Goal: Communication & Community: Answer question/provide support

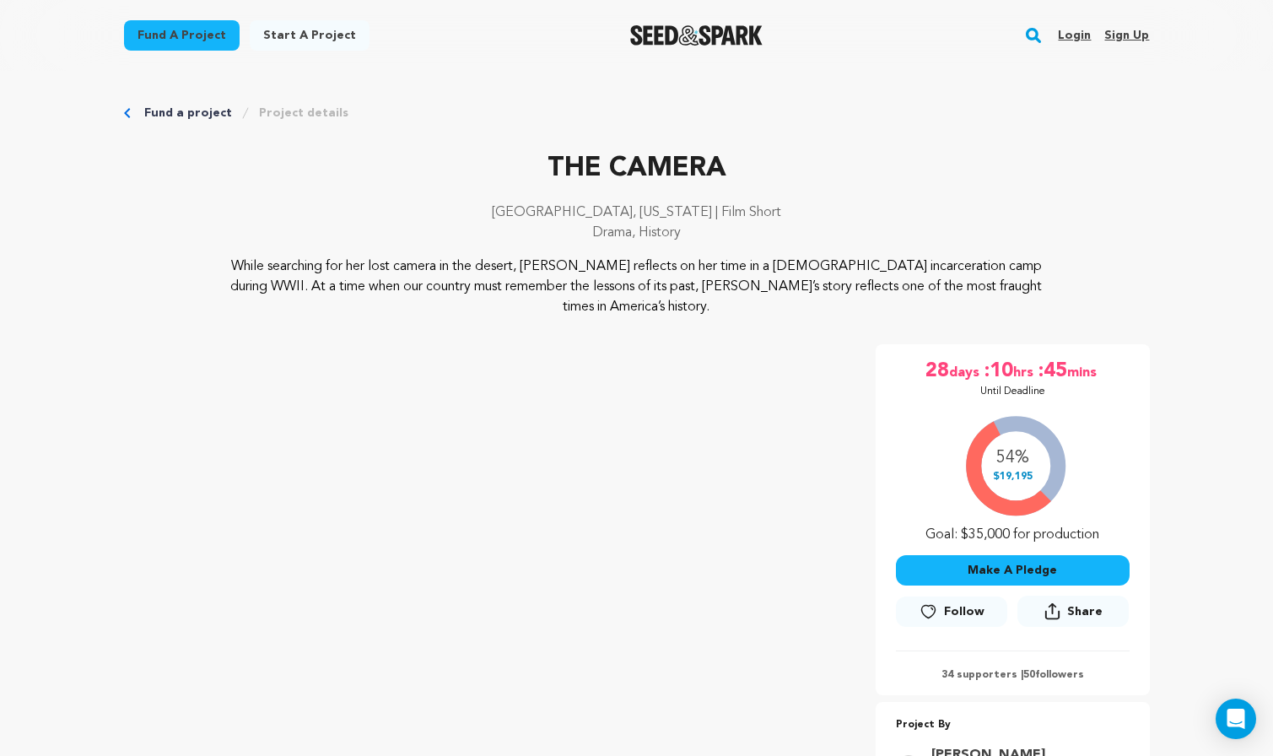
click at [1070, 30] on link "Login" at bounding box center [1074, 35] width 33 height 27
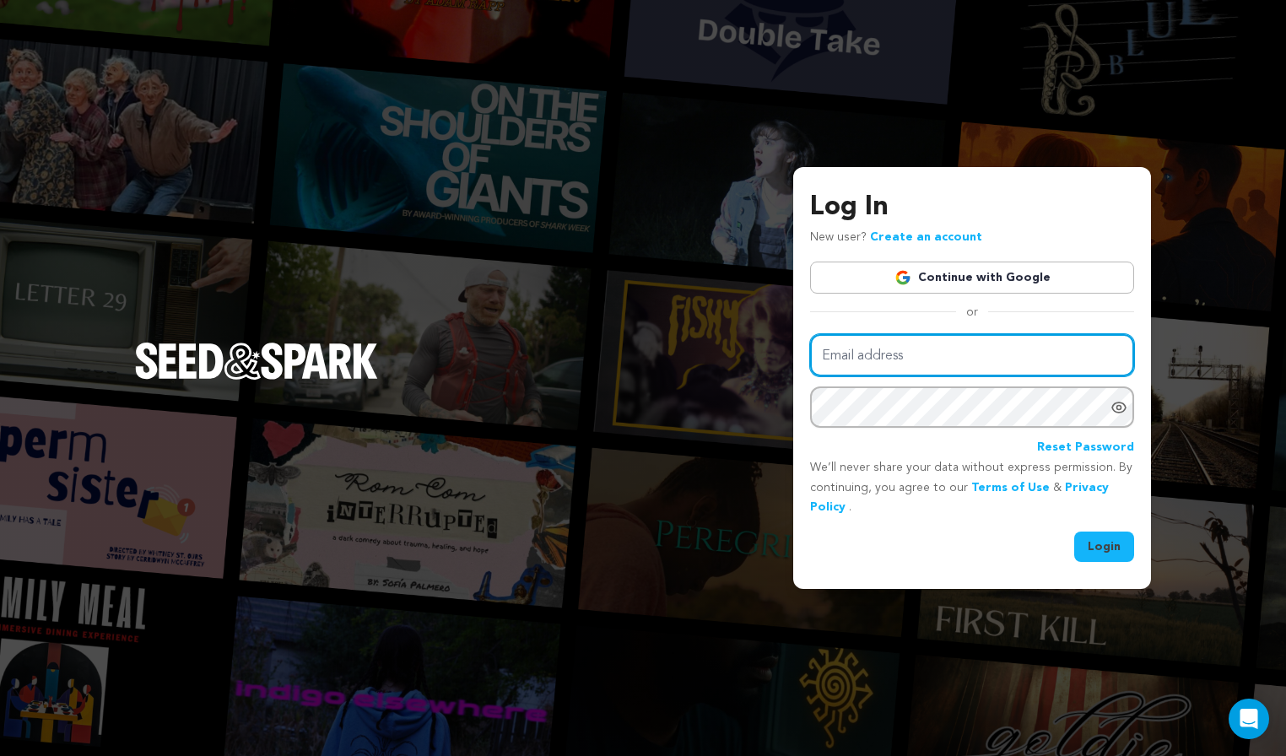
type input "sasak5@msn.com"
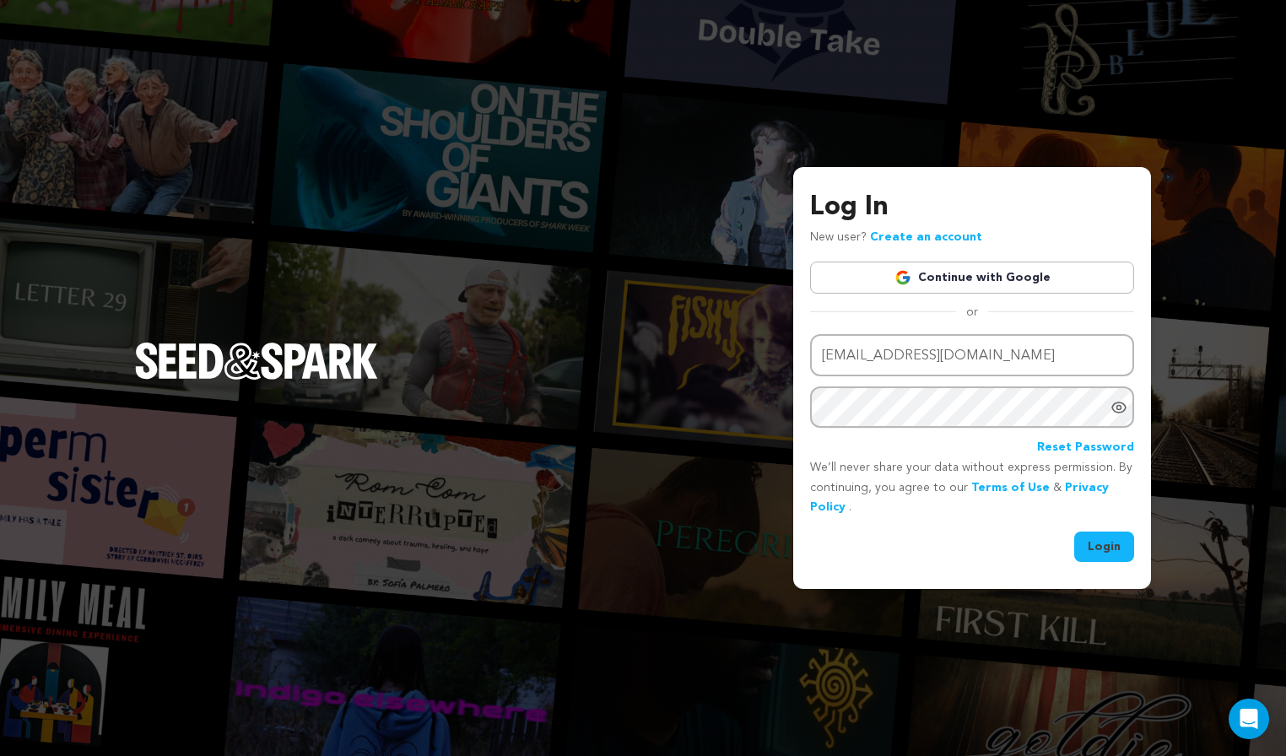
click at [1119, 542] on button "Login" at bounding box center [1104, 547] width 60 height 30
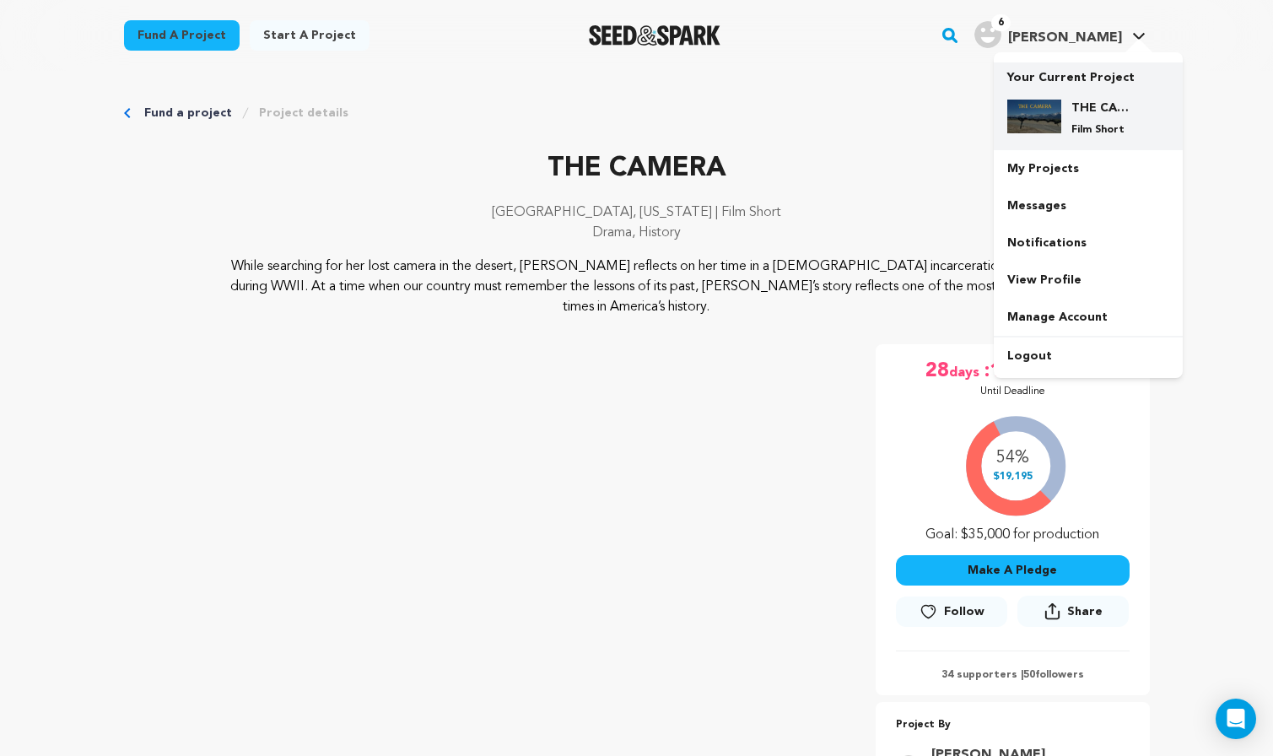
click at [1094, 112] on h4 "THE CAMERA" at bounding box center [1102, 108] width 61 height 17
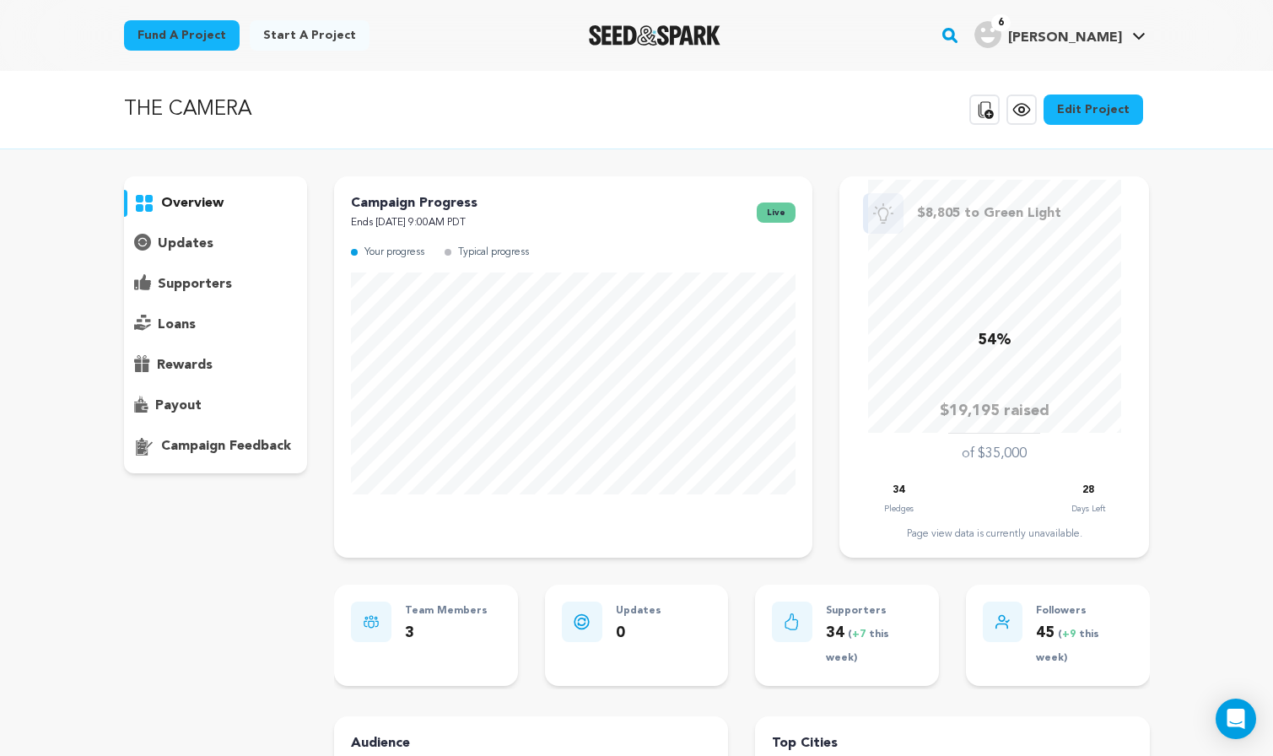
click at [213, 284] on p "supporters" at bounding box center [195, 284] width 74 height 20
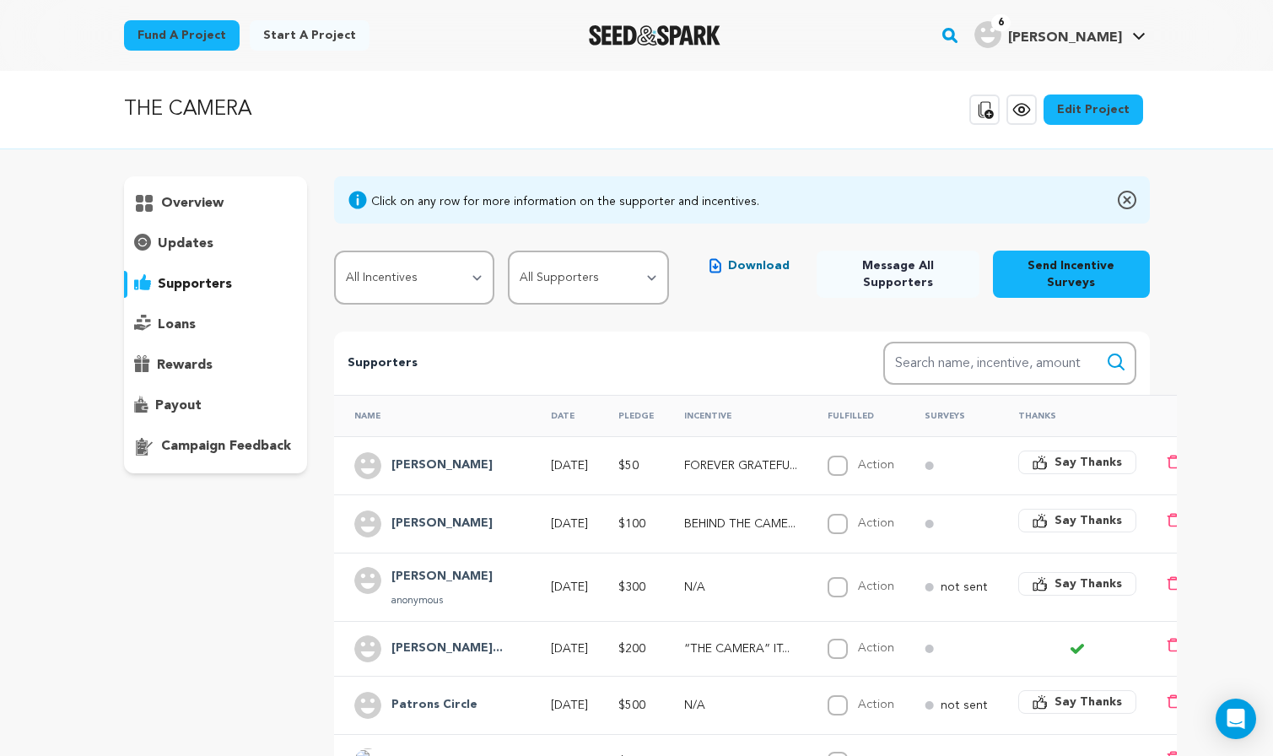
click at [1052, 519] on button "Say Thanks" at bounding box center [1077, 521] width 118 height 24
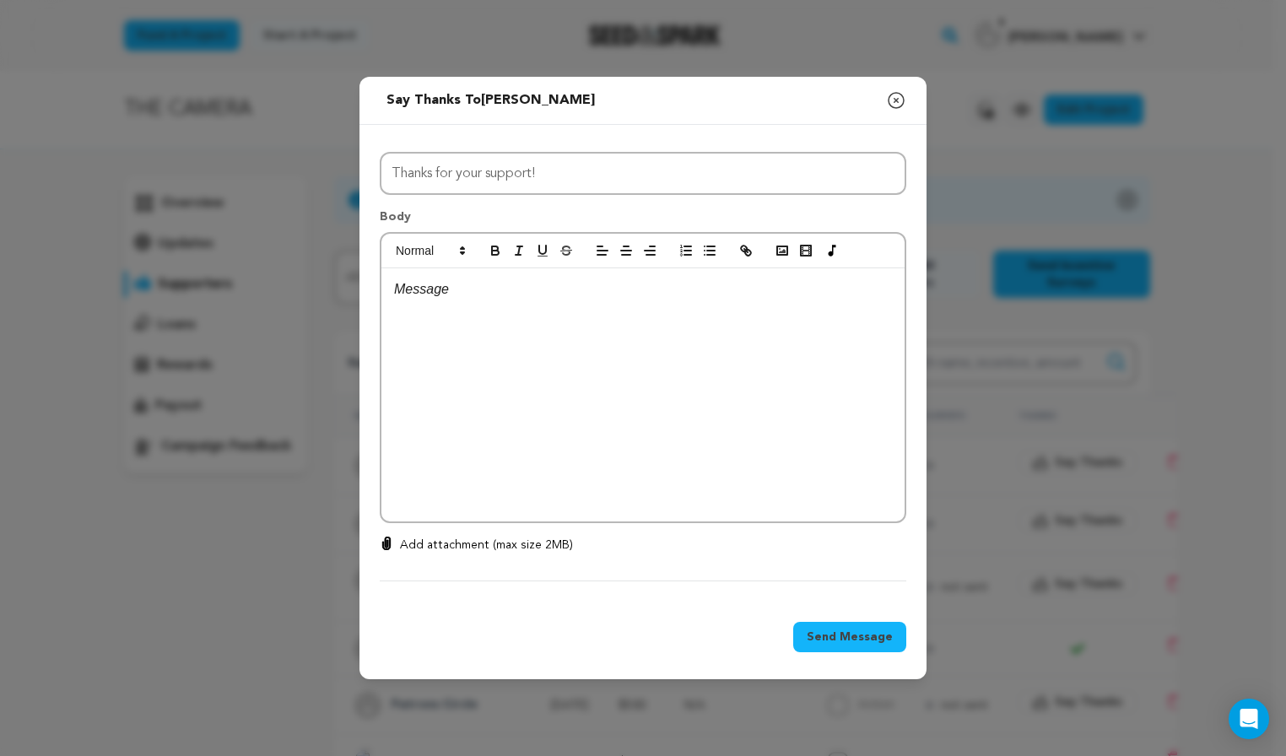
click at [533, 298] on p at bounding box center [643, 289] width 498 height 22
click at [574, 384] on p "How are you? I see some occassional" at bounding box center [643, 376] width 498 height 22
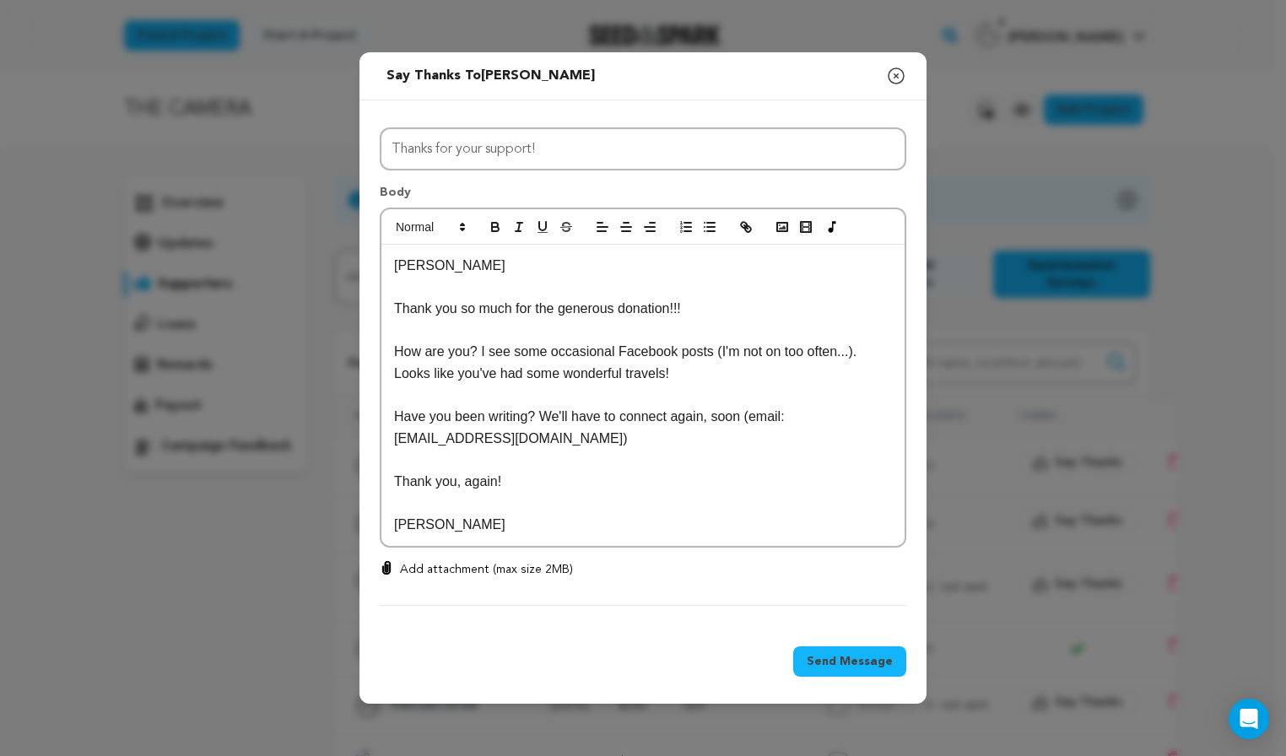
click at [845, 662] on span "Send Message" at bounding box center [850, 661] width 86 height 17
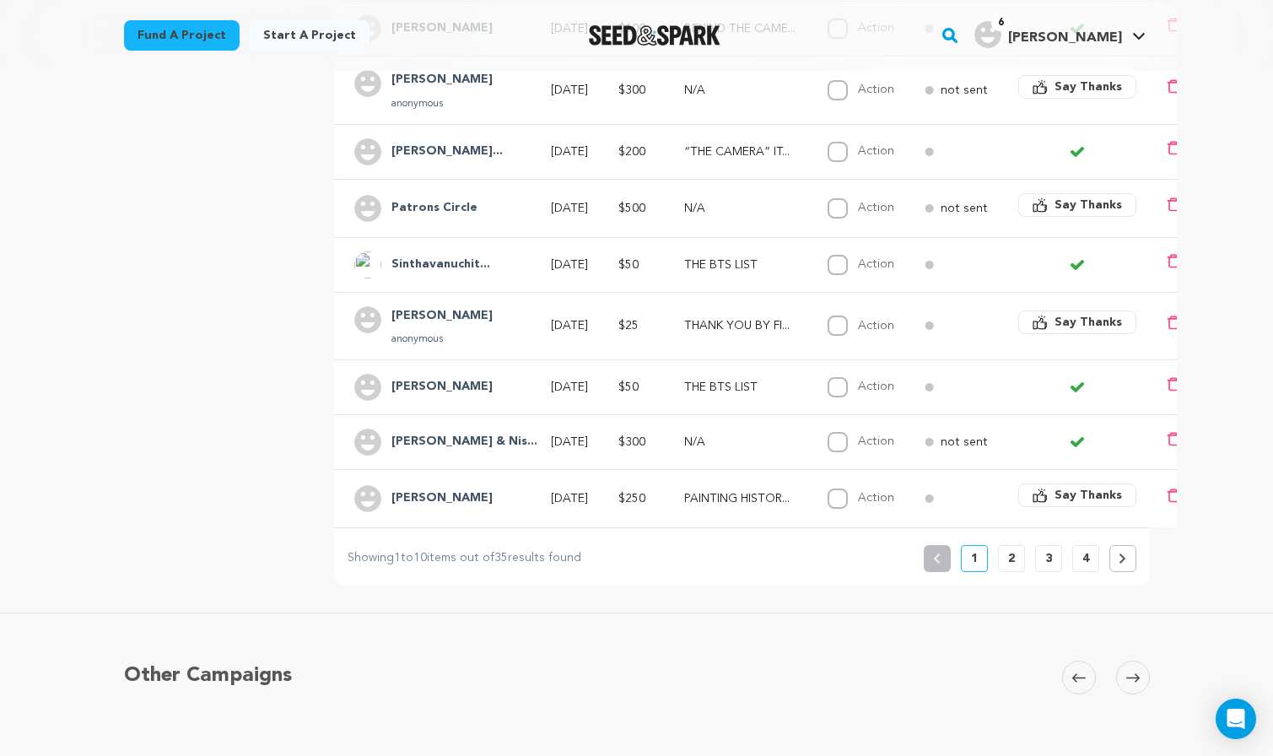
scroll to position [506, 0]
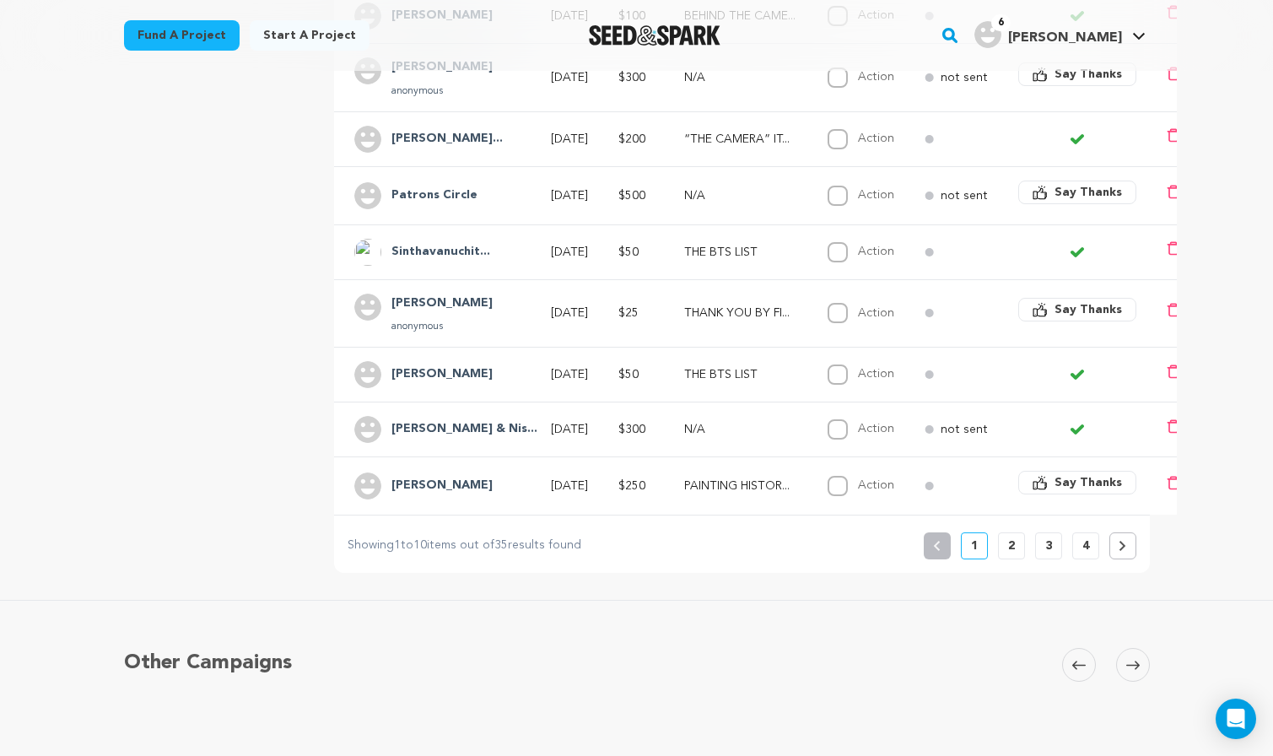
click at [1017, 559] on button "2" at bounding box center [1011, 545] width 27 height 27
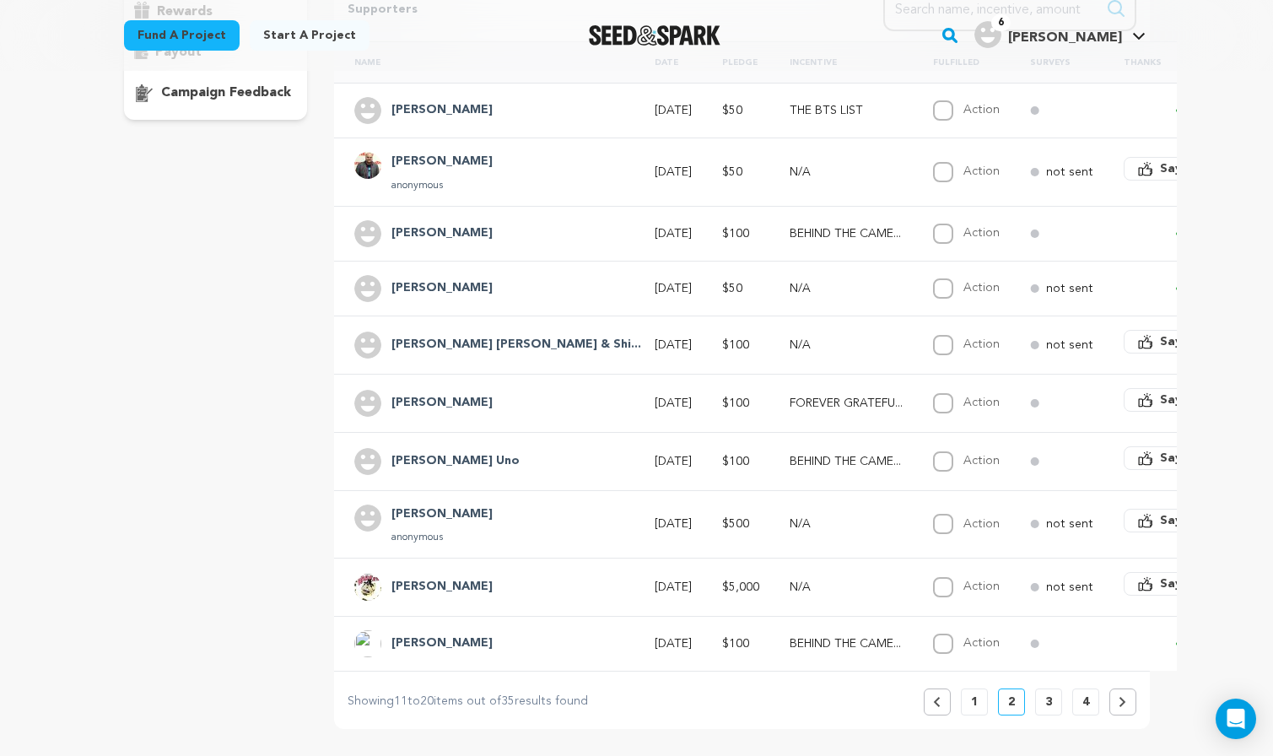
scroll to position [422, 0]
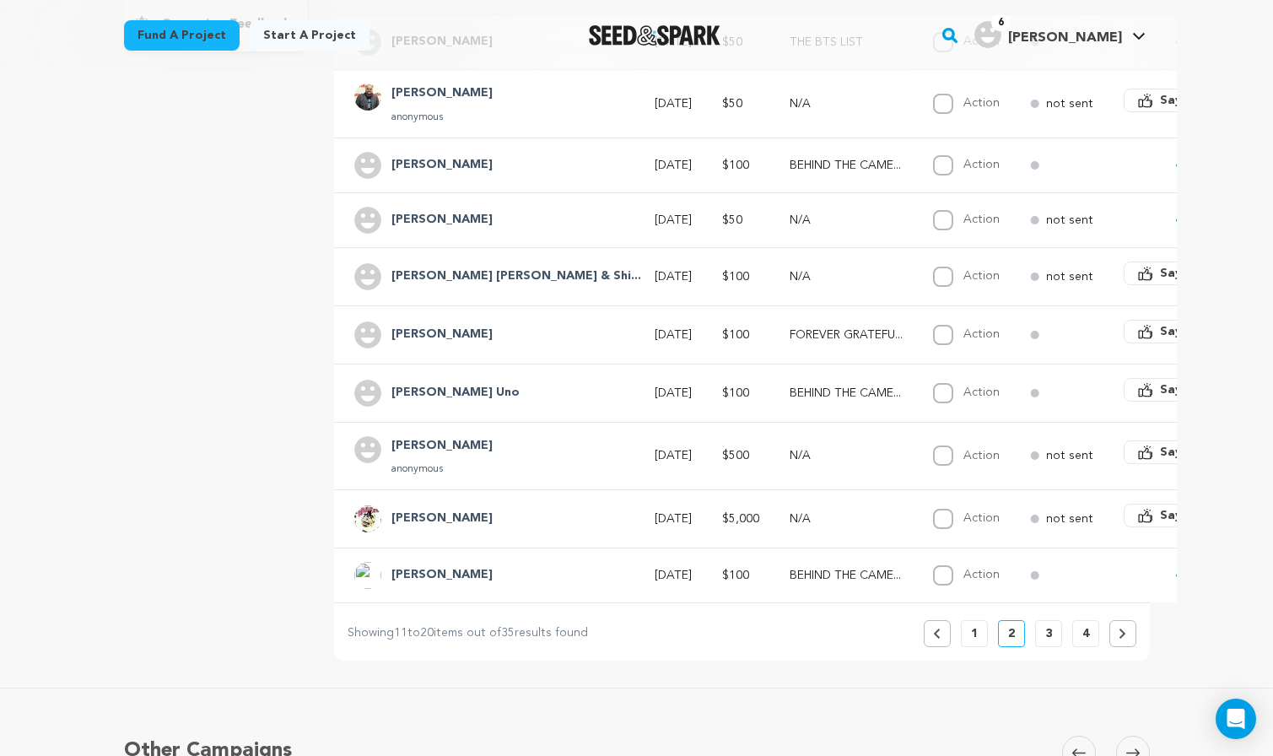
click at [1041, 643] on button "3" at bounding box center [1048, 633] width 27 height 27
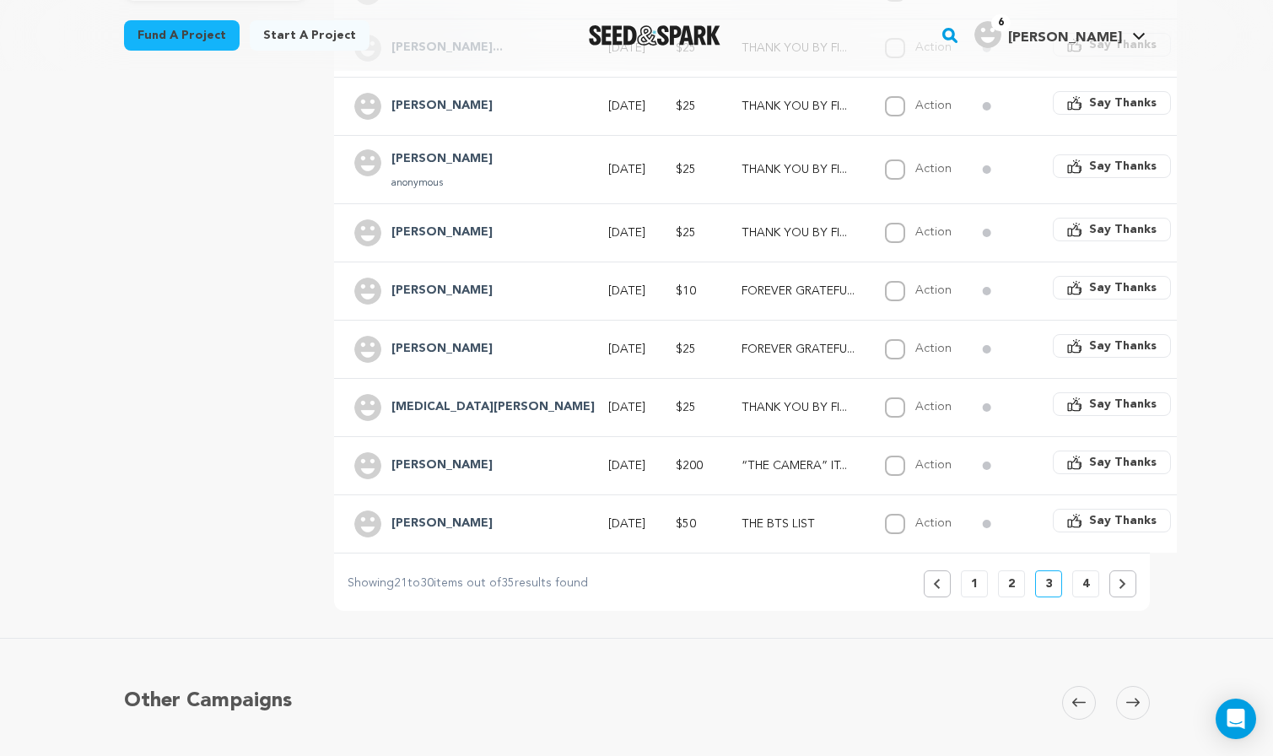
scroll to position [506, 0]
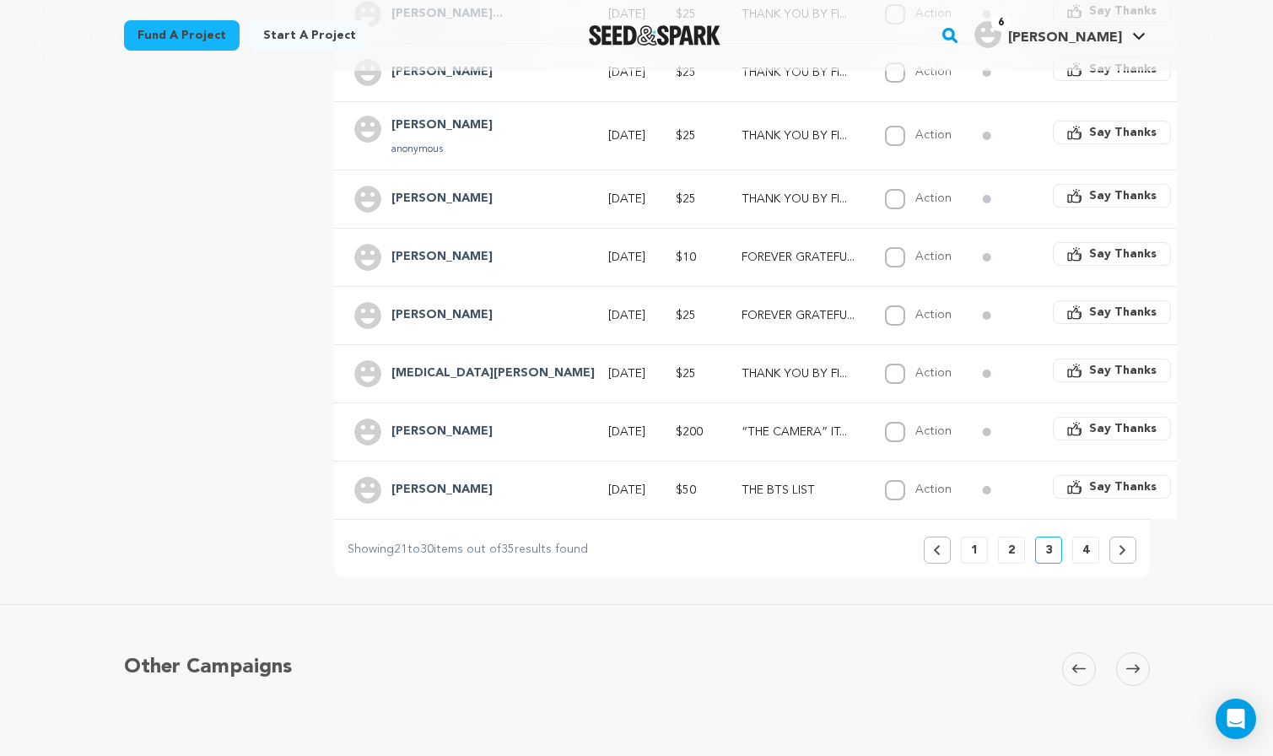
click at [1080, 554] on button "4" at bounding box center [1085, 550] width 27 height 27
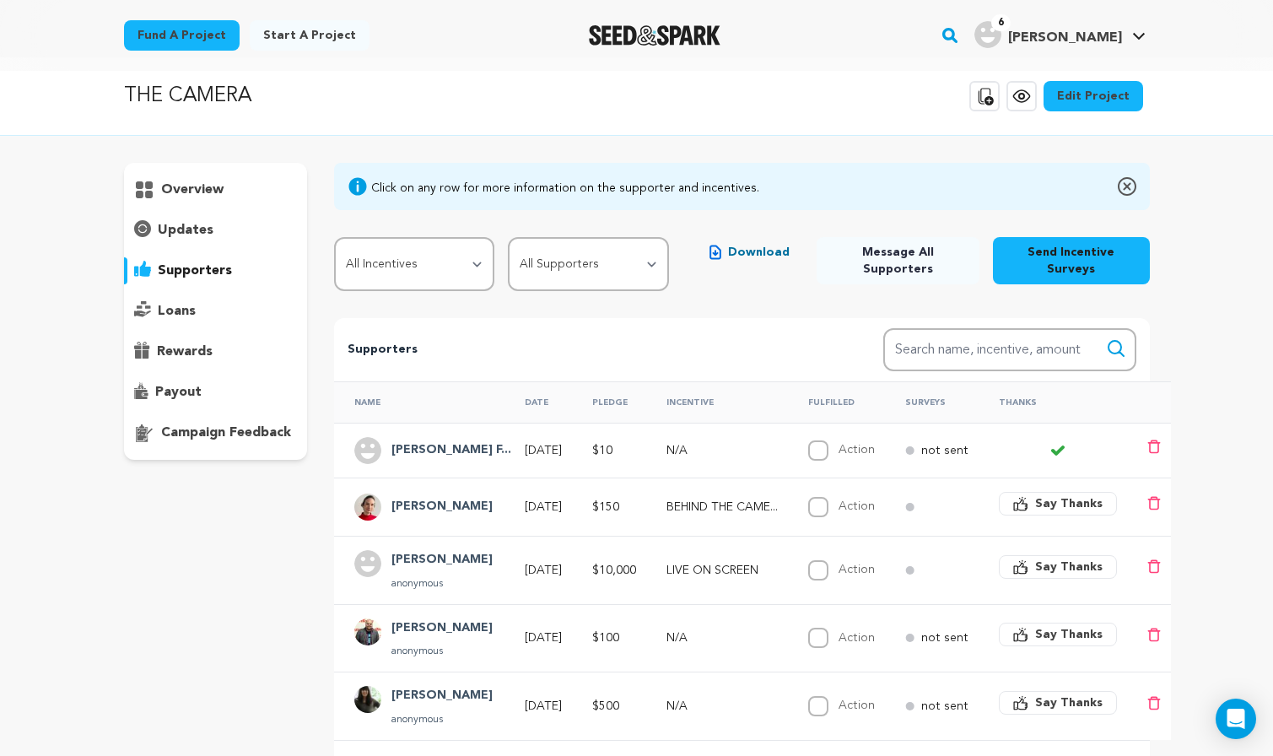
scroll to position [0, 0]
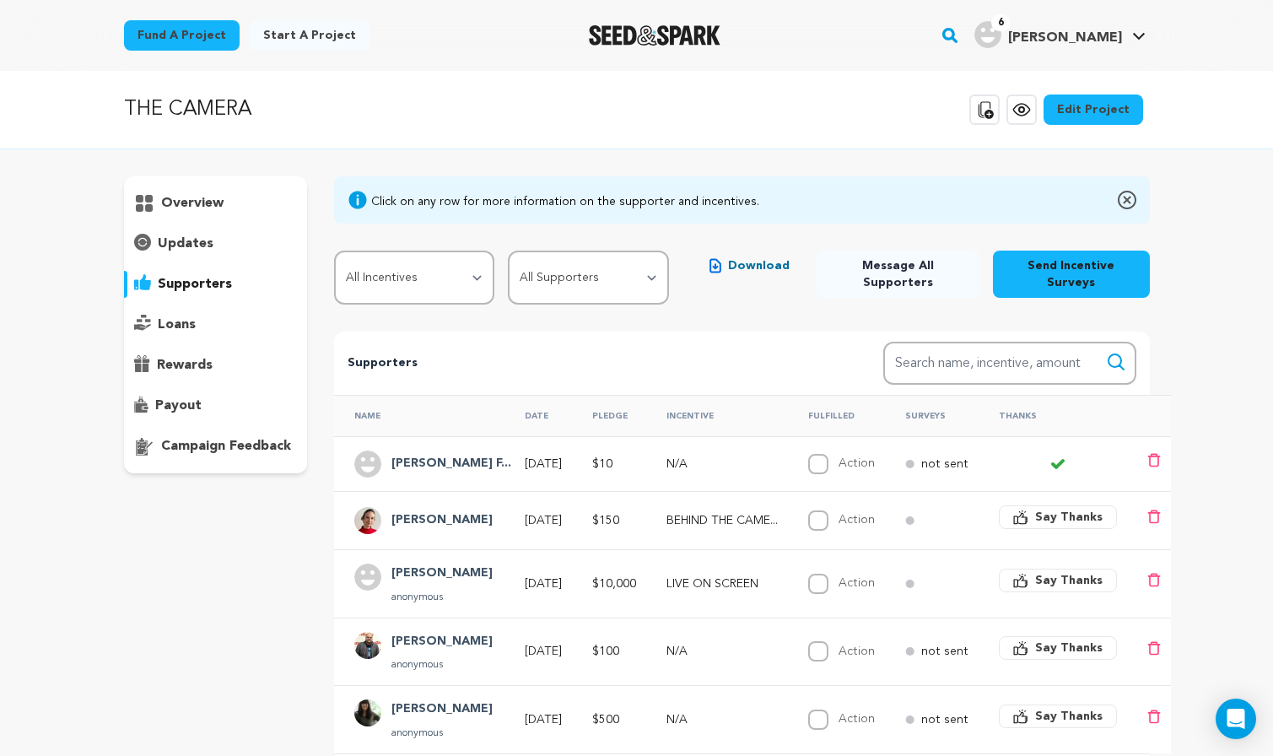
click at [186, 200] on p "overview" at bounding box center [192, 203] width 62 height 20
